Goal: Use online tool/utility: Utilize a website feature to perform a specific function

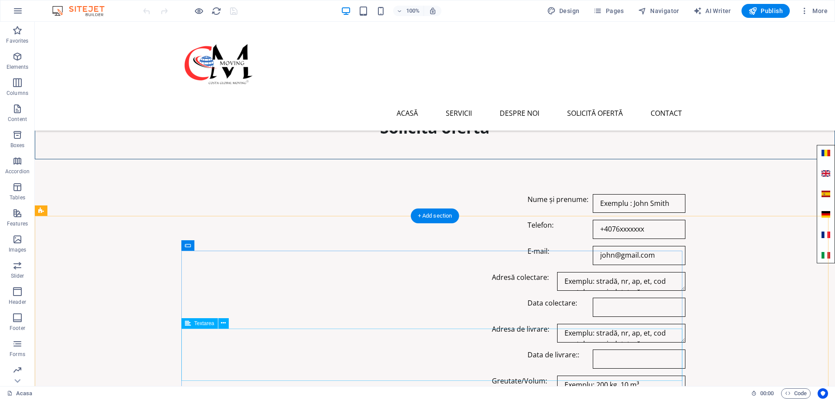
scroll to position [2815, 0]
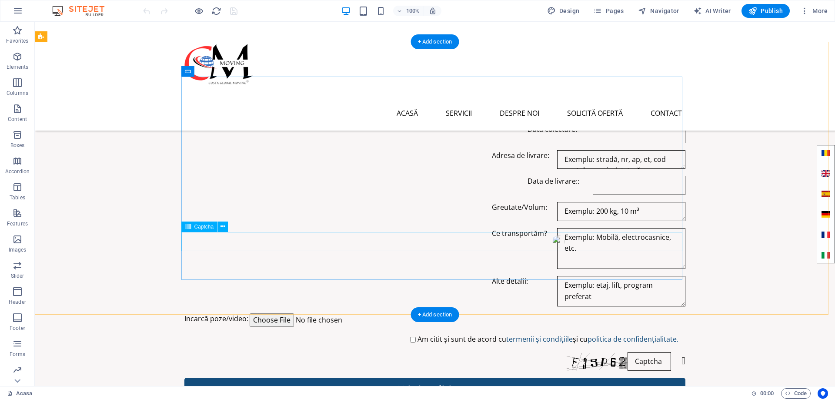
click at [200, 227] on span "Captcha" at bounding box center [204, 226] width 20 height 5
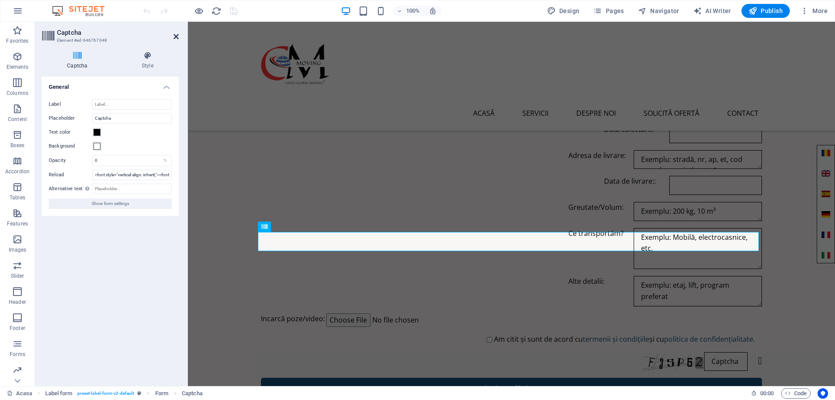
click at [177, 36] on icon at bounding box center [176, 36] width 5 height 7
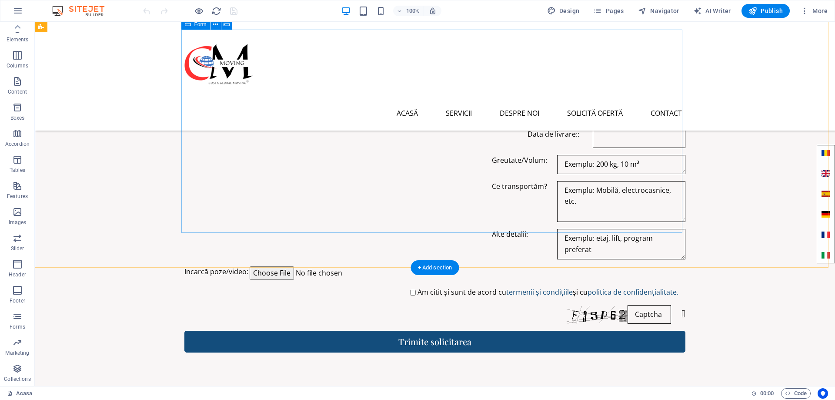
scroll to position [2808, 0]
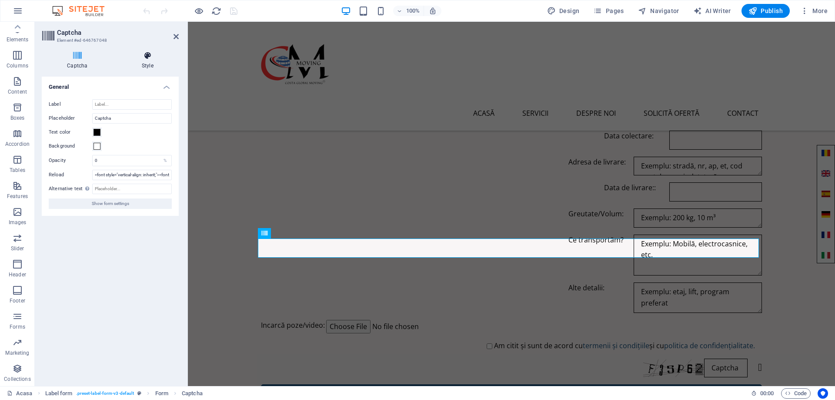
click at [150, 55] on icon at bounding box center [148, 55] width 62 height 9
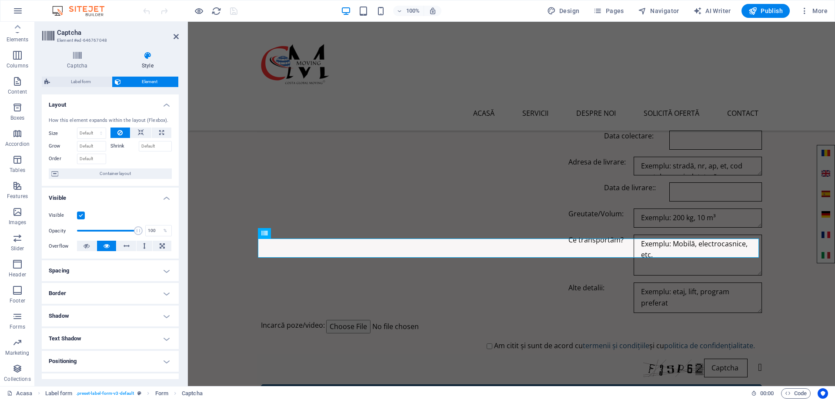
scroll to position [83, 0]
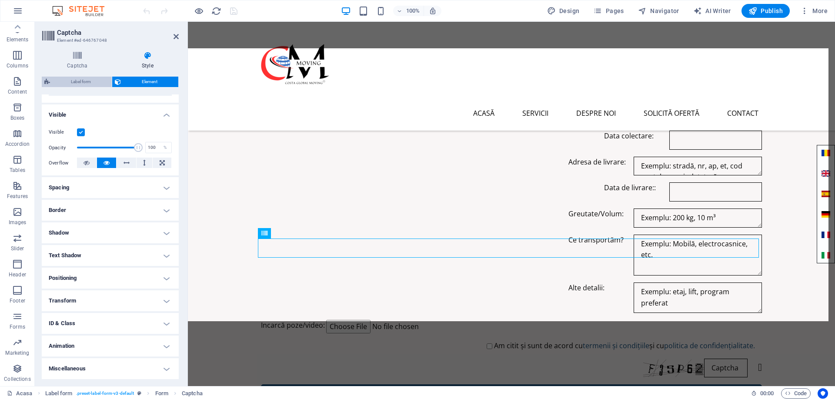
click at [76, 80] on span "Label form" at bounding box center [81, 82] width 57 height 10
select select "rem"
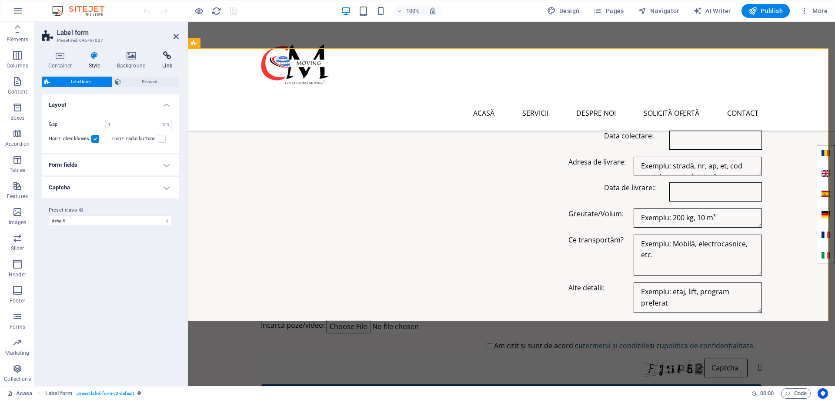
click at [168, 55] on icon at bounding box center [167, 55] width 23 height 9
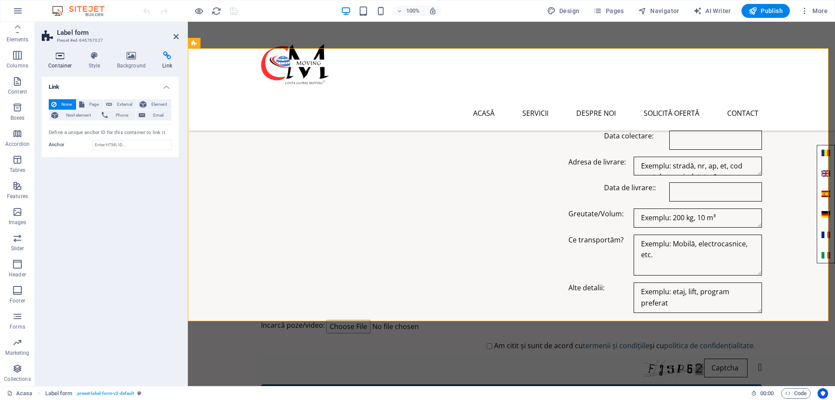
click at [60, 53] on icon at bounding box center [60, 55] width 37 height 9
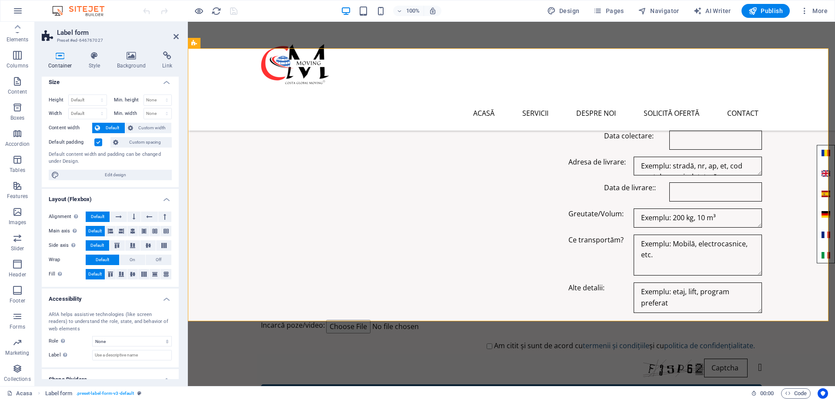
scroll to position [0, 0]
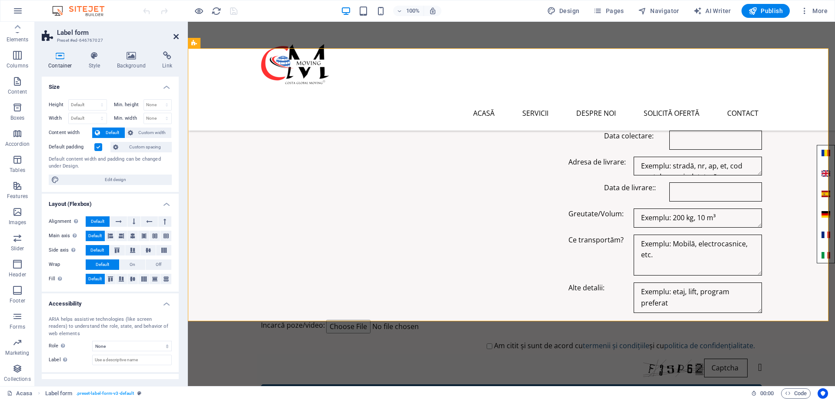
click at [176, 36] on icon at bounding box center [176, 36] width 5 height 7
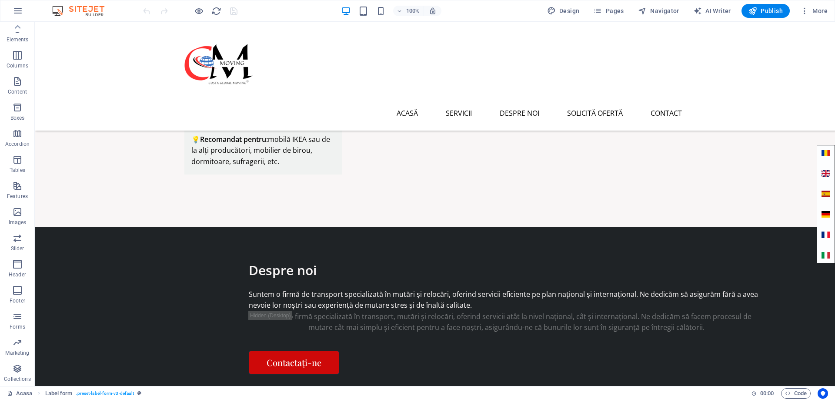
scroll to position [1417, 0]
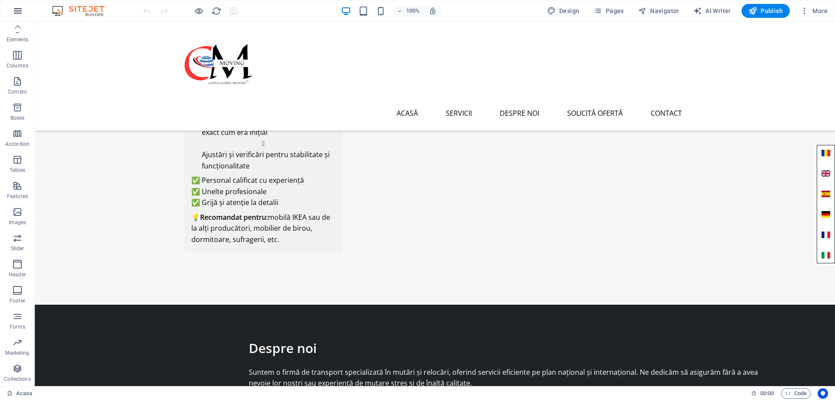
click at [18, 8] on icon "button" at bounding box center [18, 11] width 10 height 10
